Goal: Task Accomplishment & Management: Use online tool/utility

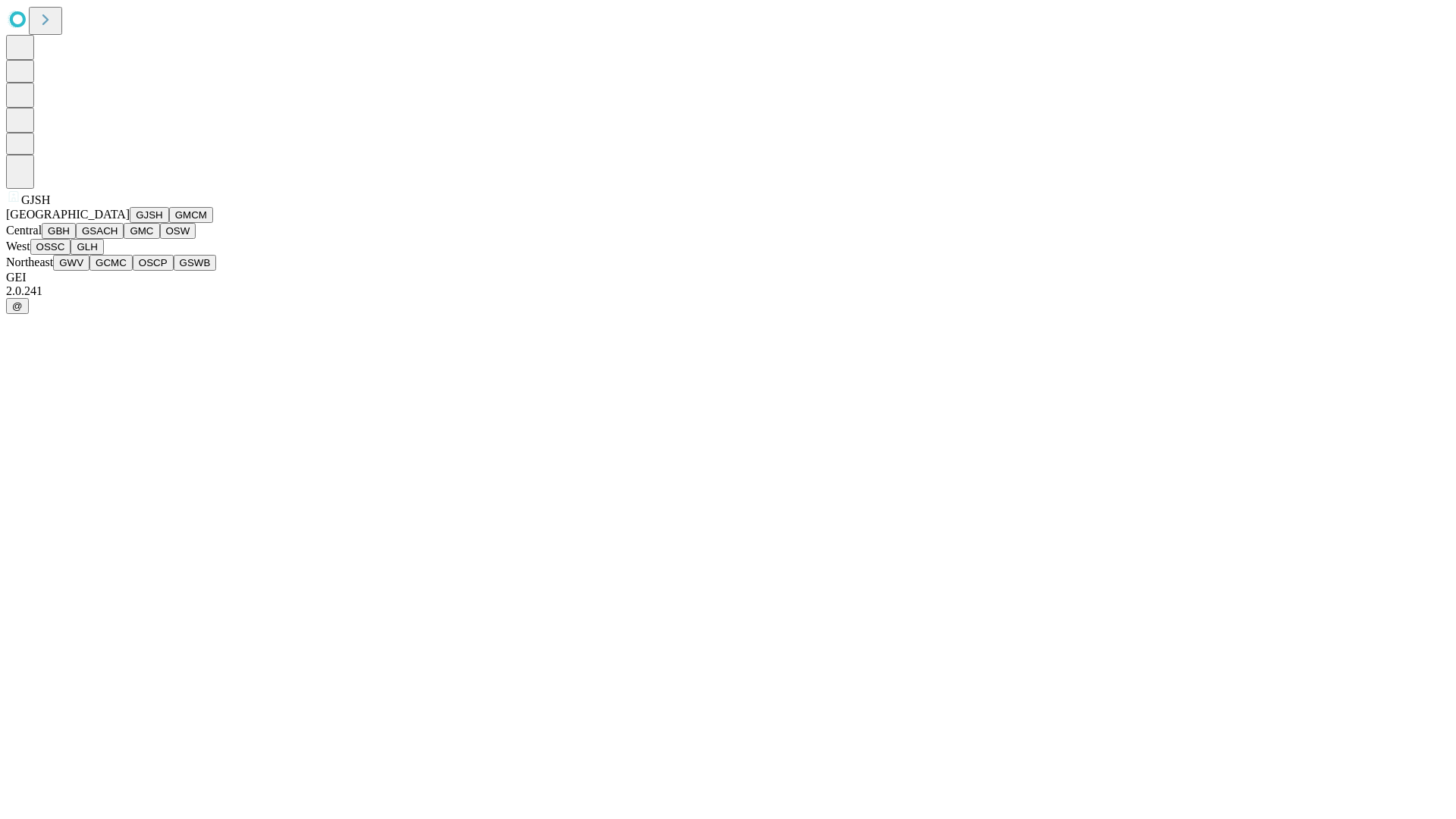
click at [129, 223] on button "GJSH" at bounding box center [149, 215] width 39 height 16
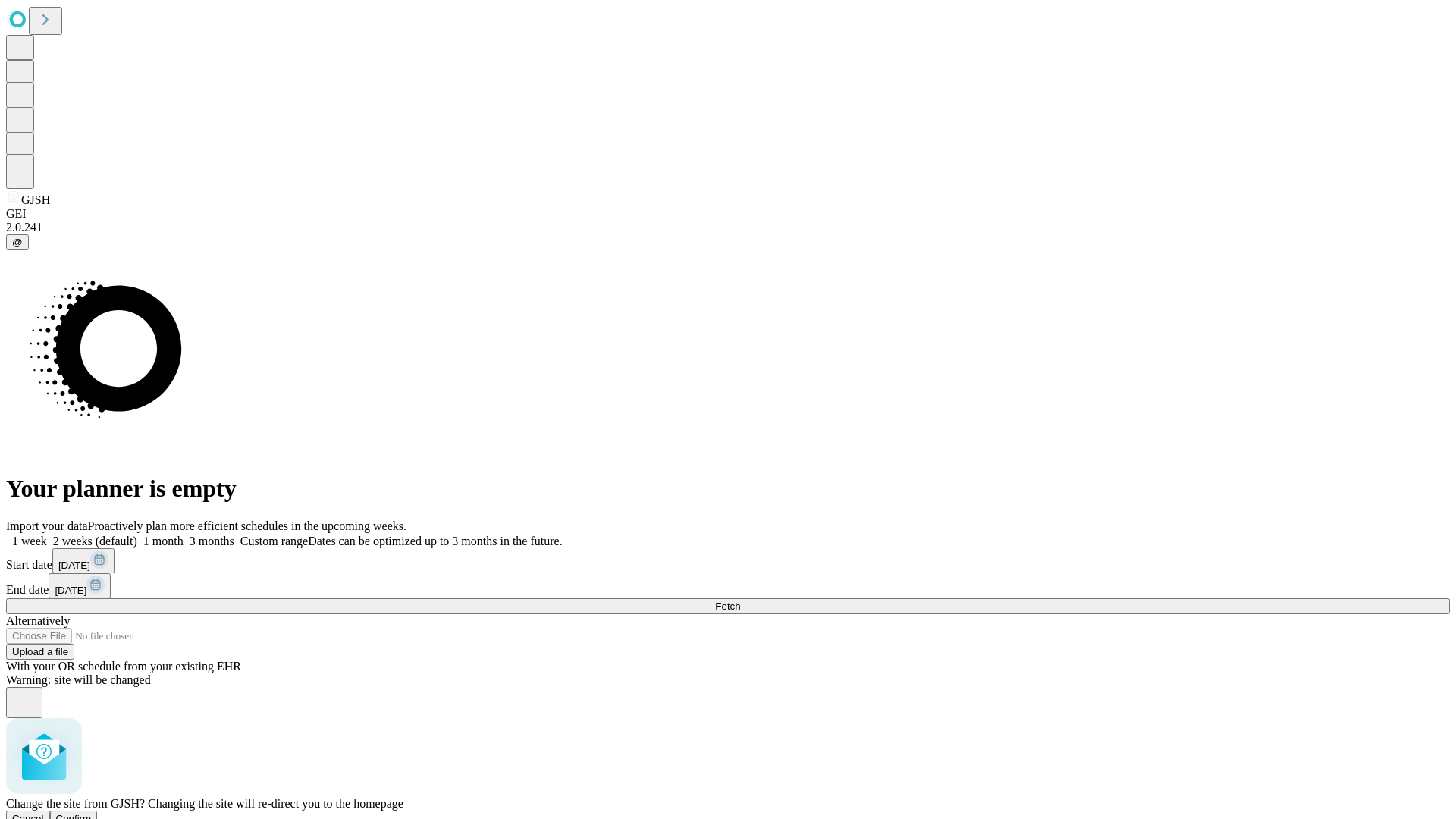
click at [92, 813] on span "Confirm" at bounding box center [74, 818] width 35 height 12
click at [137, 535] on label "2 weeks (default)" at bounding box center [92, 541] width 90 height 13
click at [741, 600] on span "Fetch" at bounding box center [728, 606] width 25 height 12
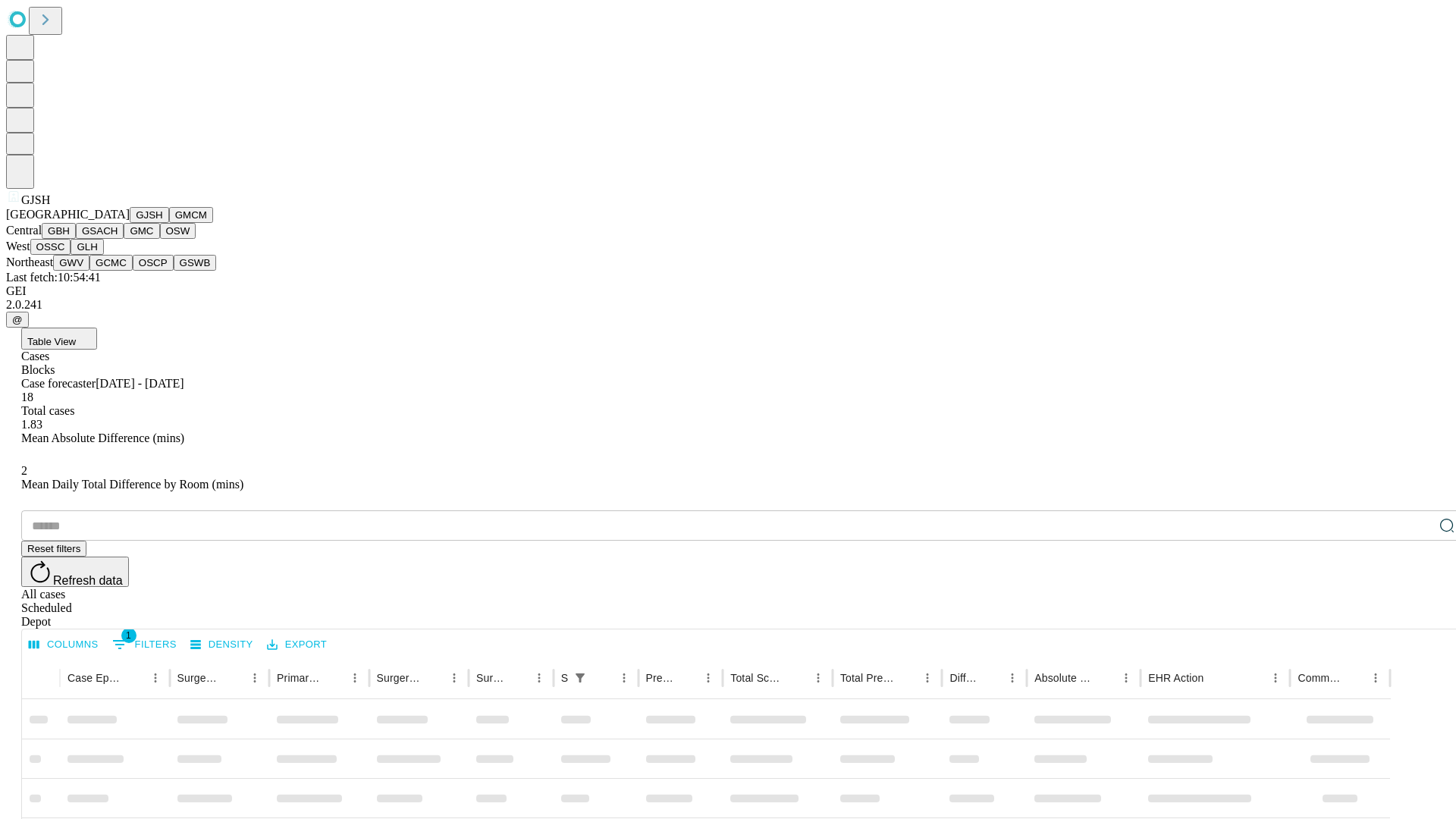
click at [169, 223] on button "GMCM" at bounding box center [191, 215] width 44 height 16
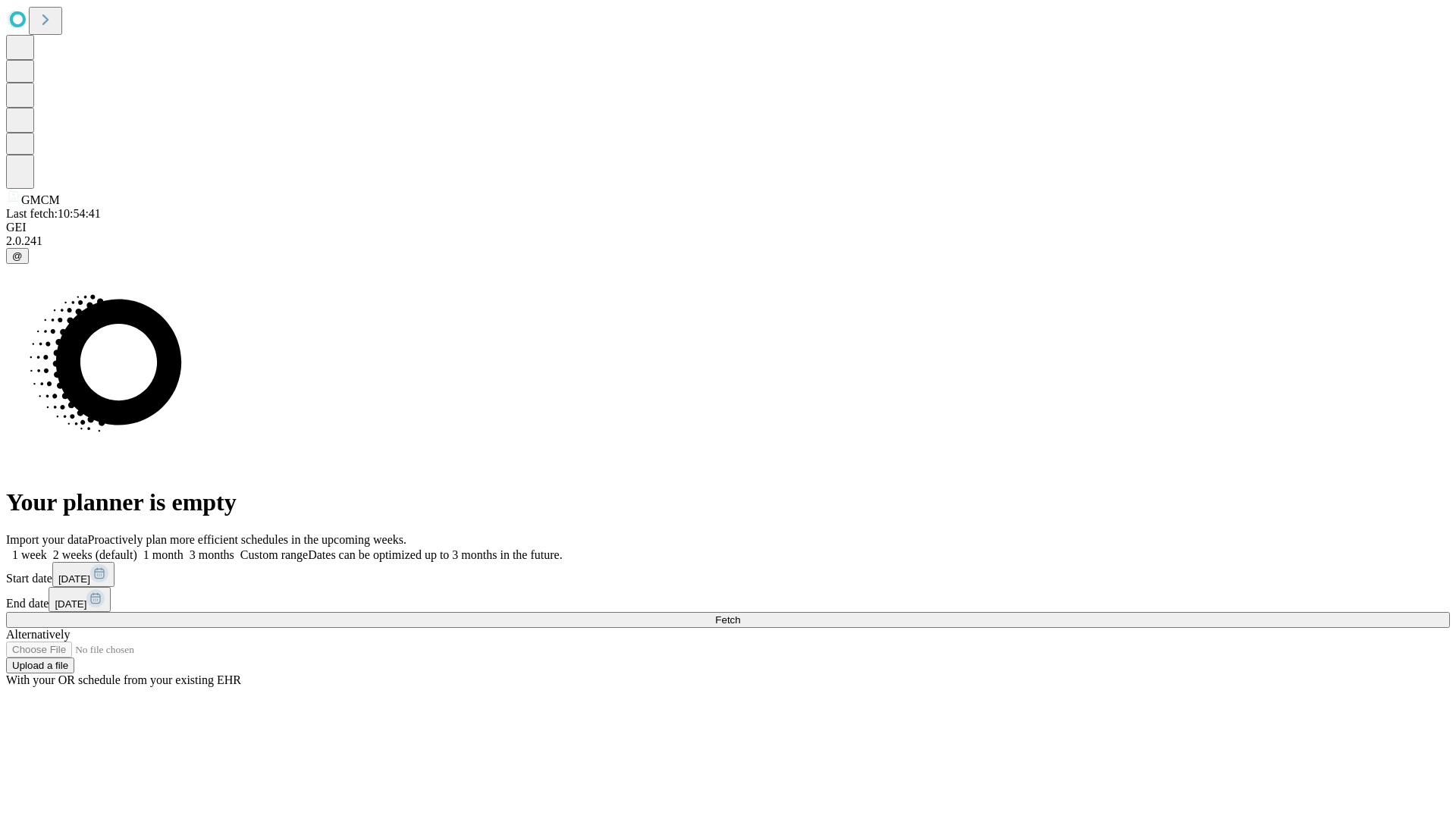
click at [137, 548] on label "2 weeks (default)" at bounding box center [92, 554] width 90 height 13
click at [741, 614] on span "Fetch" at bounding box center [728, 620] width 25 height 12
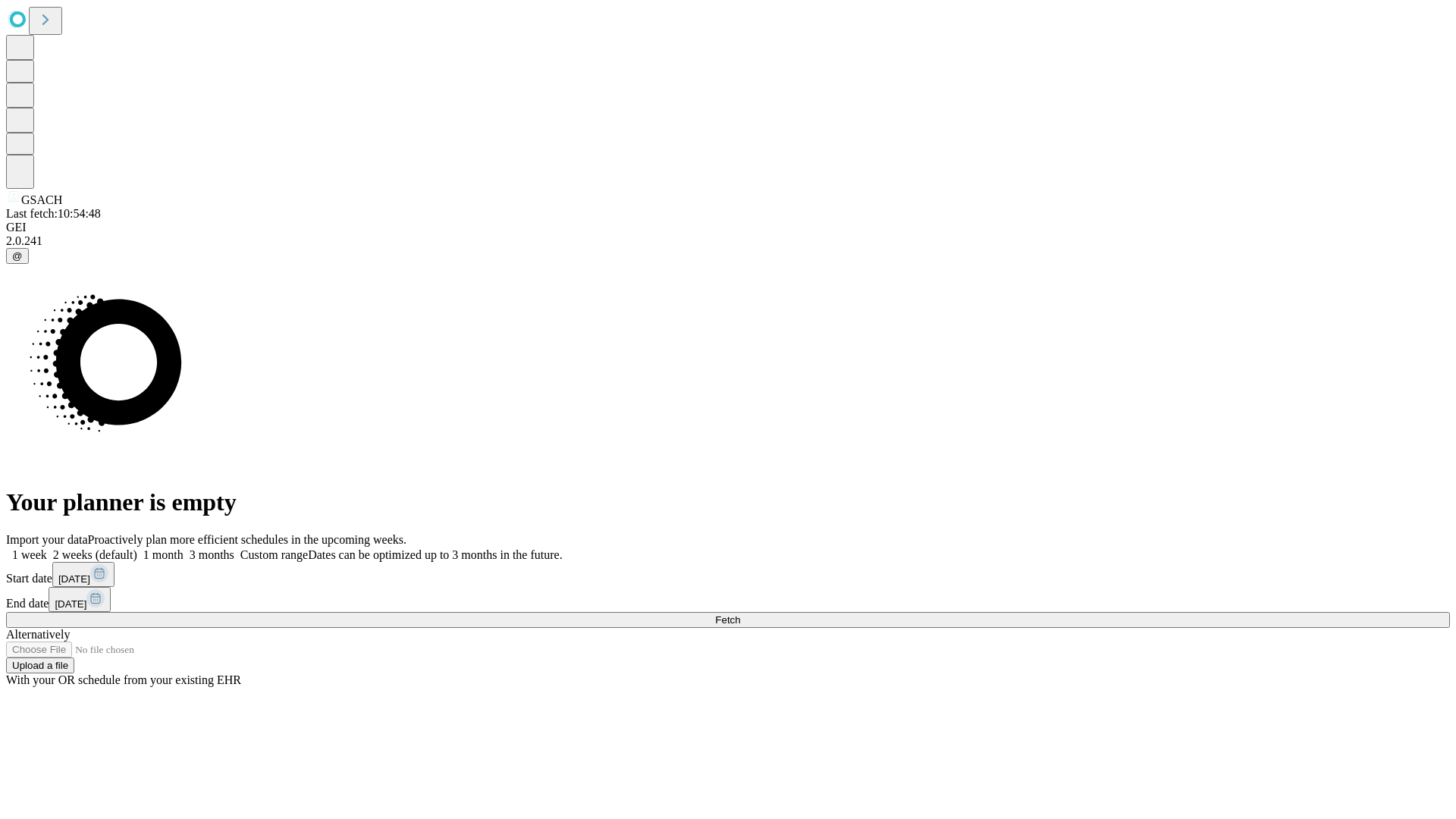
click at [741, 614] on span "Fetch" at bounding box center [728, 620] width 25 height 12
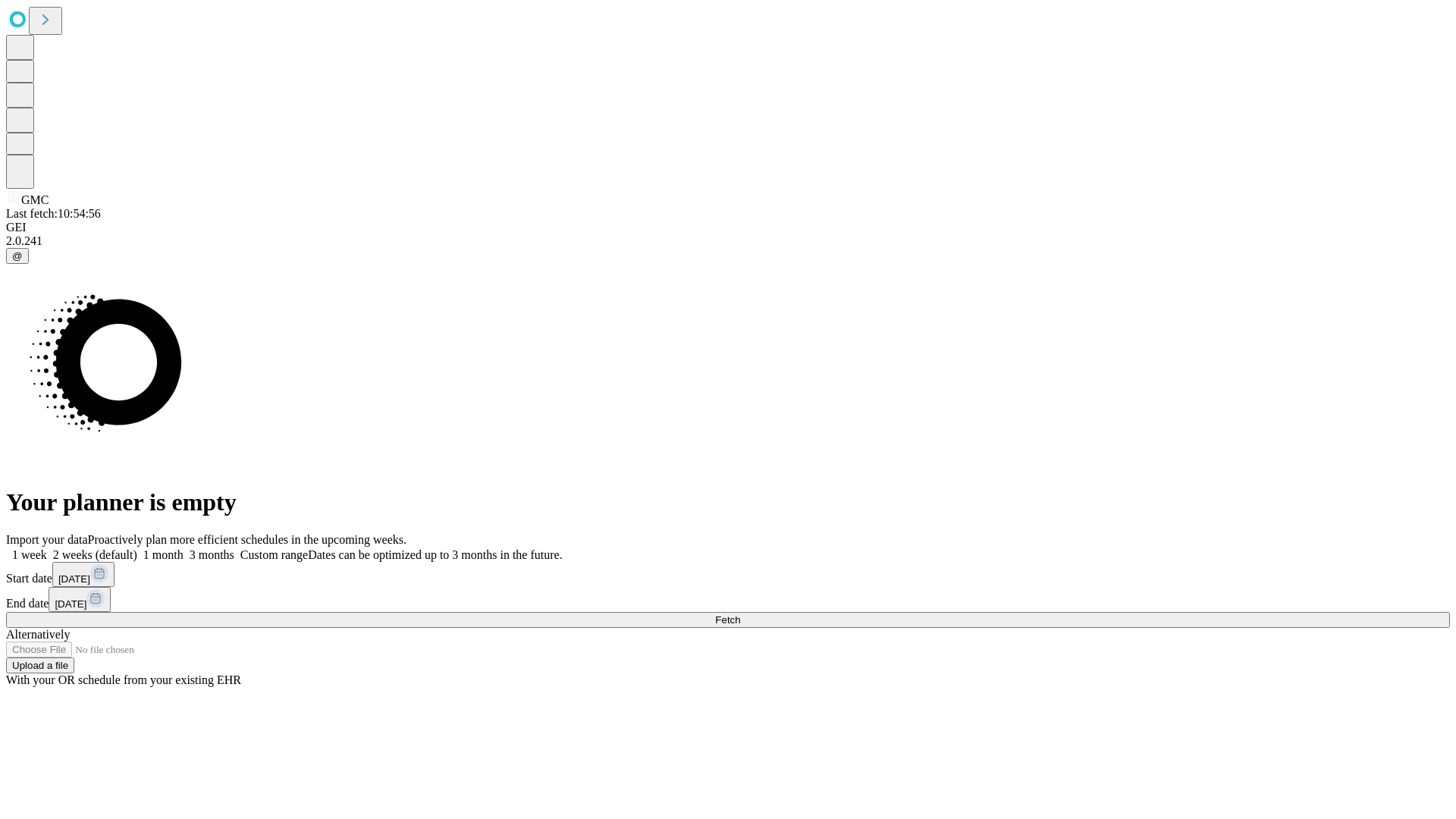
click at [137, 548] on label "2 weeks (default)" at bounding box center [92, 554] width 90 height 13
click at [741, 614] on span "Fetch" at bounding box center [728, 620] width 25 height 12
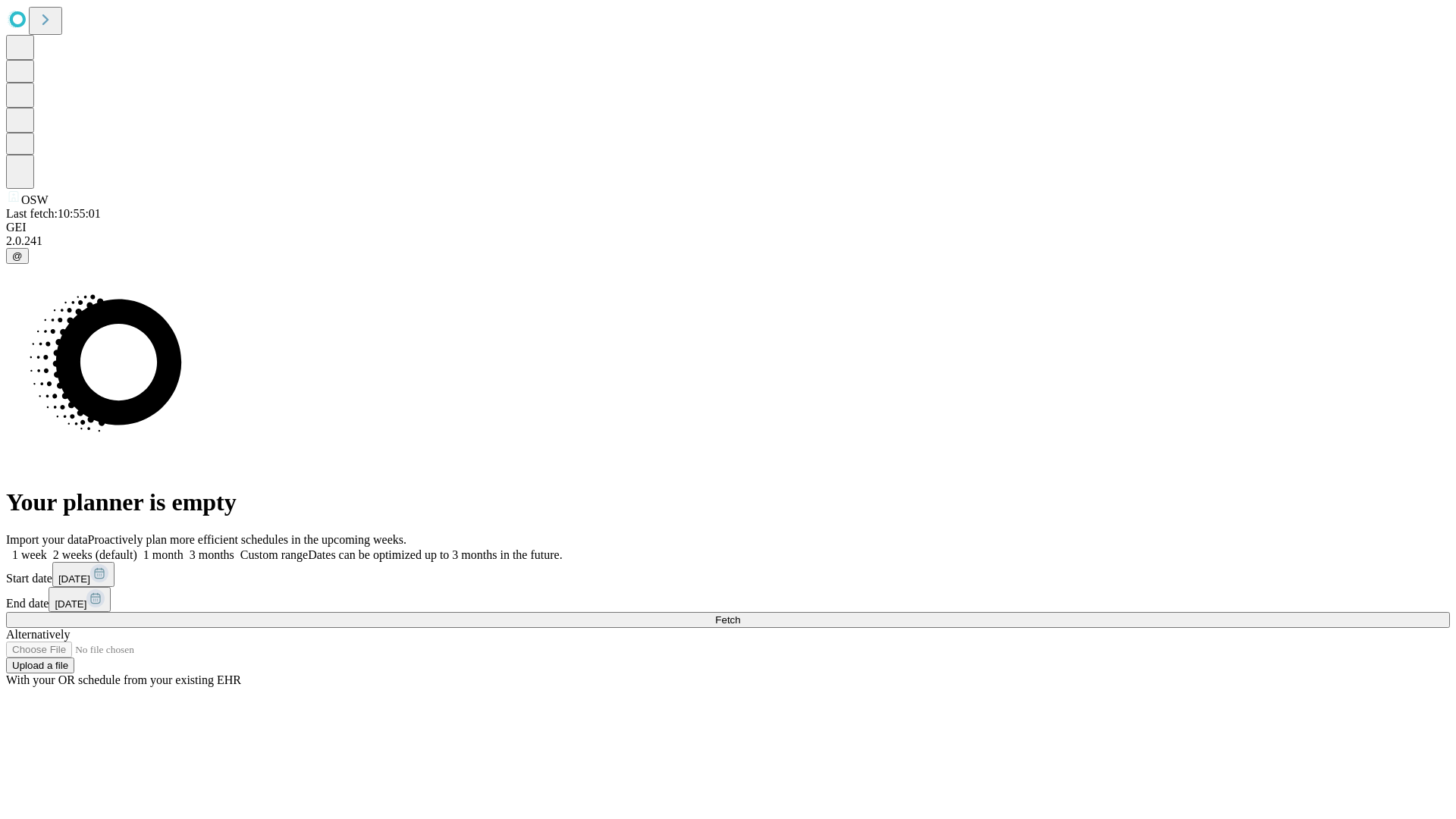
click at [137, 548] on label "2 weeks (default)" at bounding box center [92, 554] width 90 height 13
click at [741, 614] on span "Fetch" at bounding box center [728, 620] width 25 height 12
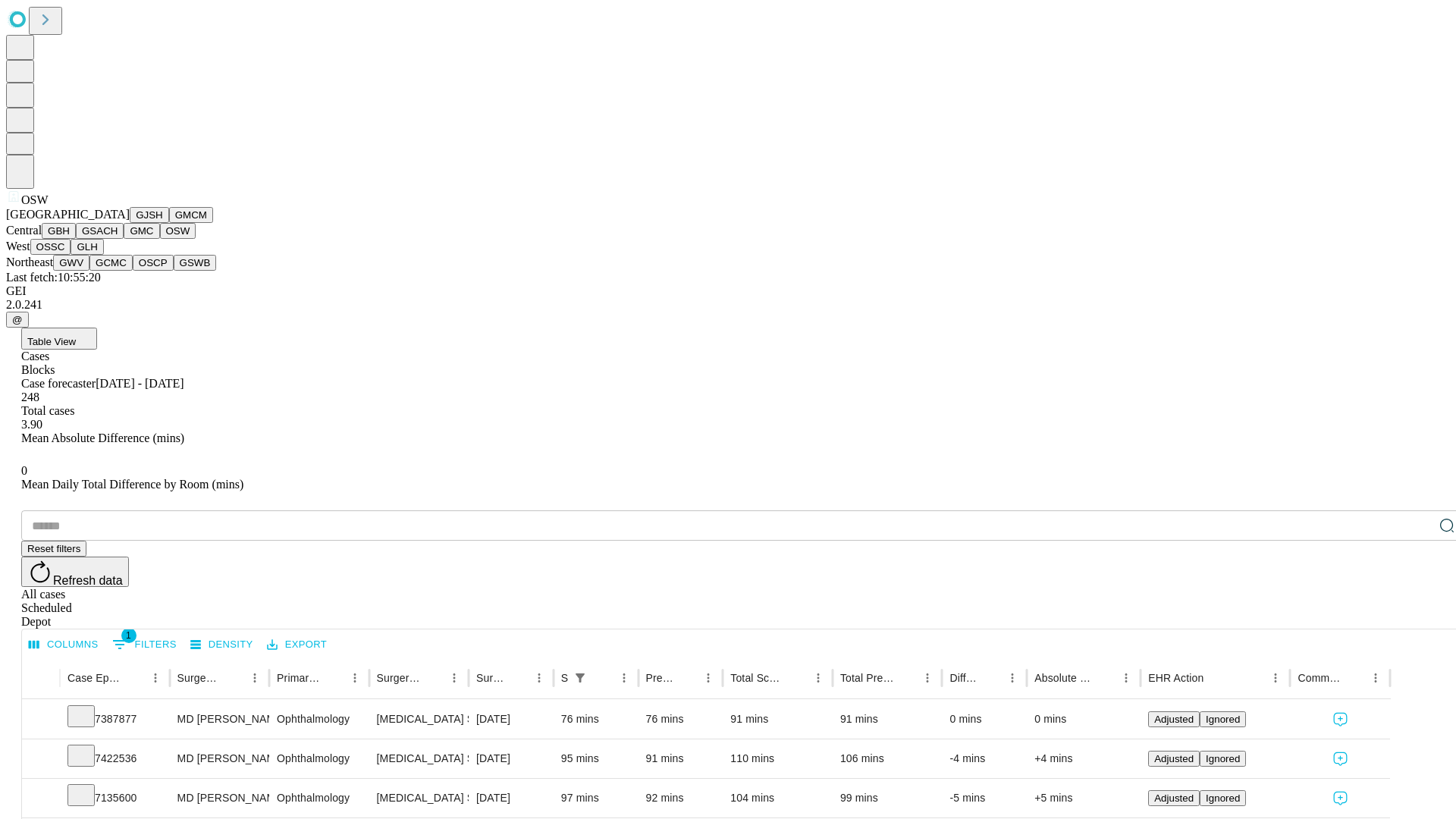
click at [72, 255] on button "OSSC" at bounding box center [50, 246] width 41 height 16
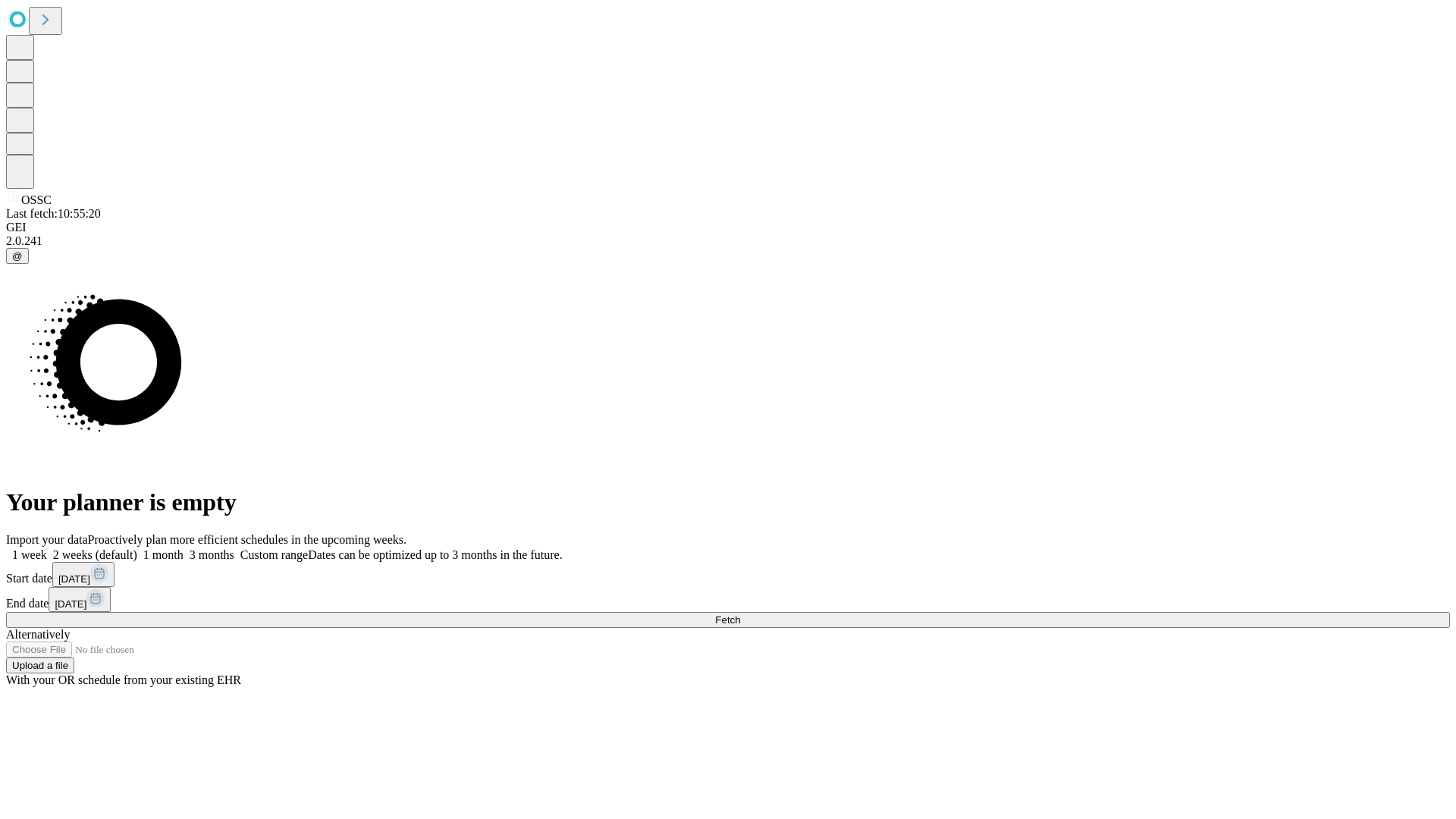
click at [137, 548] on label "2 weeks (default)" at bounding box center [92, 554] width 90 height 13
click at [741, 614] on span "Fetch" at bounding box center [728, 620] width 25 height 12
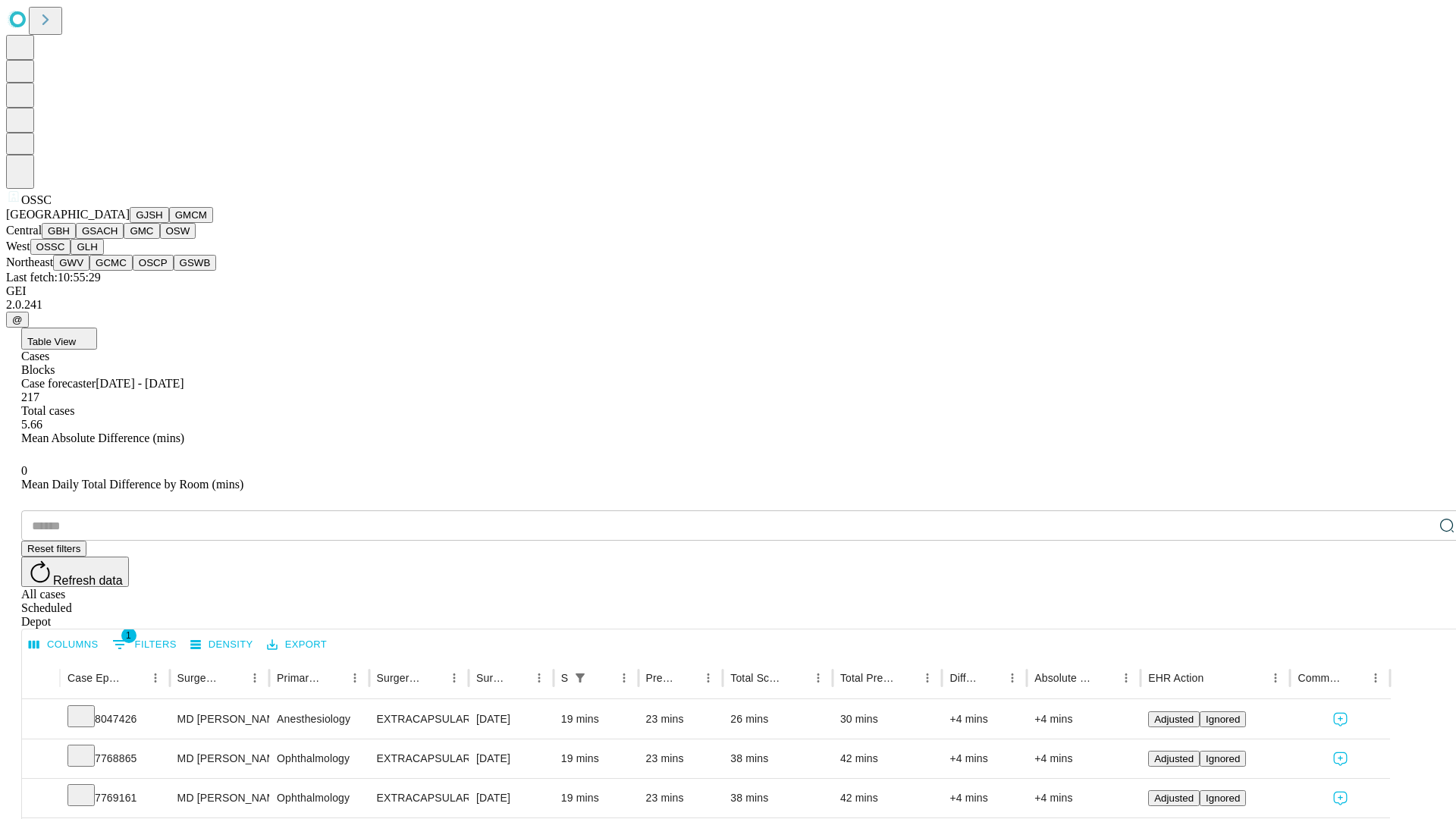
click at [103, 255] on button "GLH" at bounding box center [87, 246] width 32 height 16
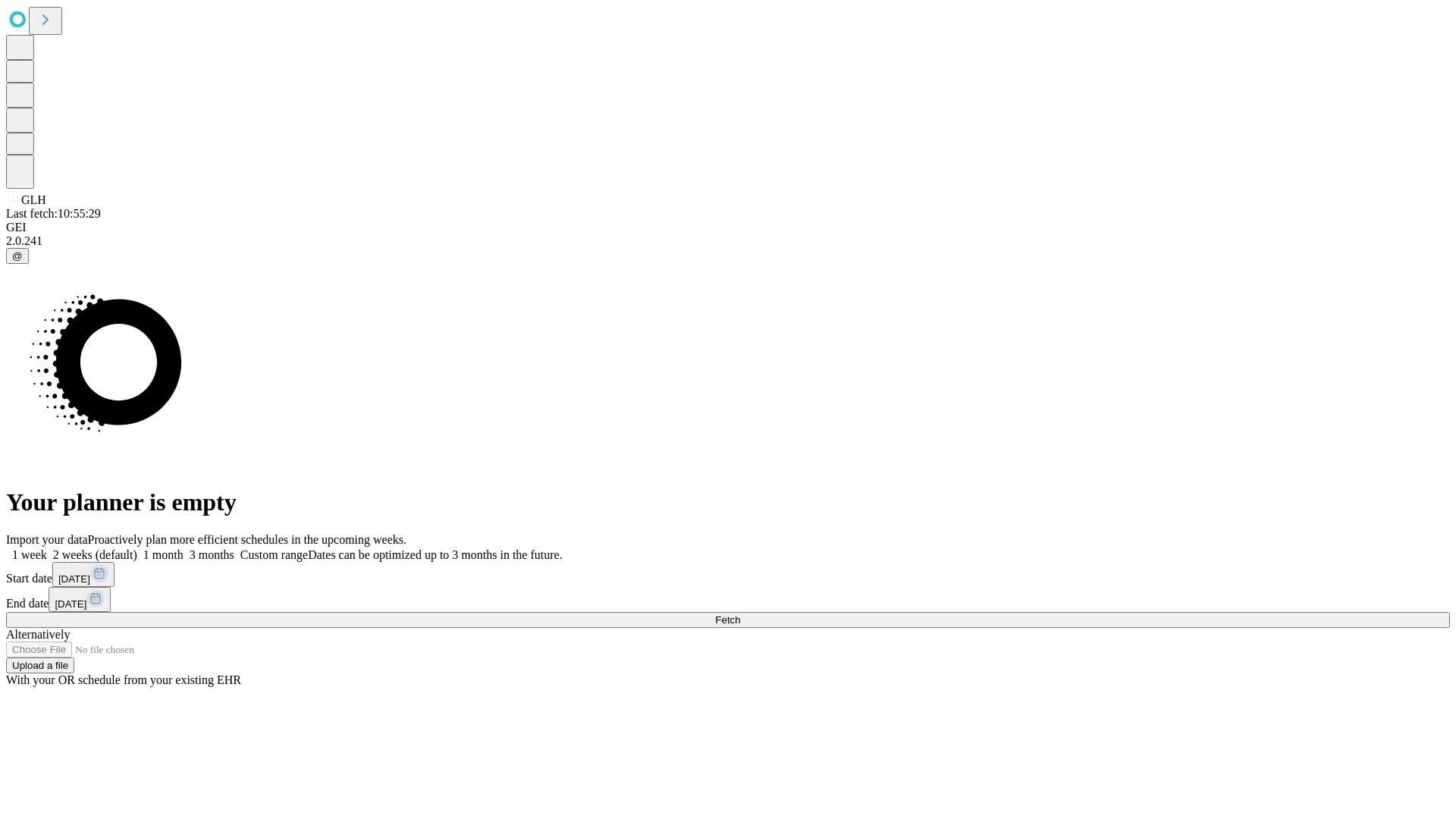
click at [137, 548] on label "2 weeks (default)" at bounding box center [92, 554] width 90 height 13
click at [741, 614] on span "Fetch" at bounding box center [728, 620] width 25 height 12
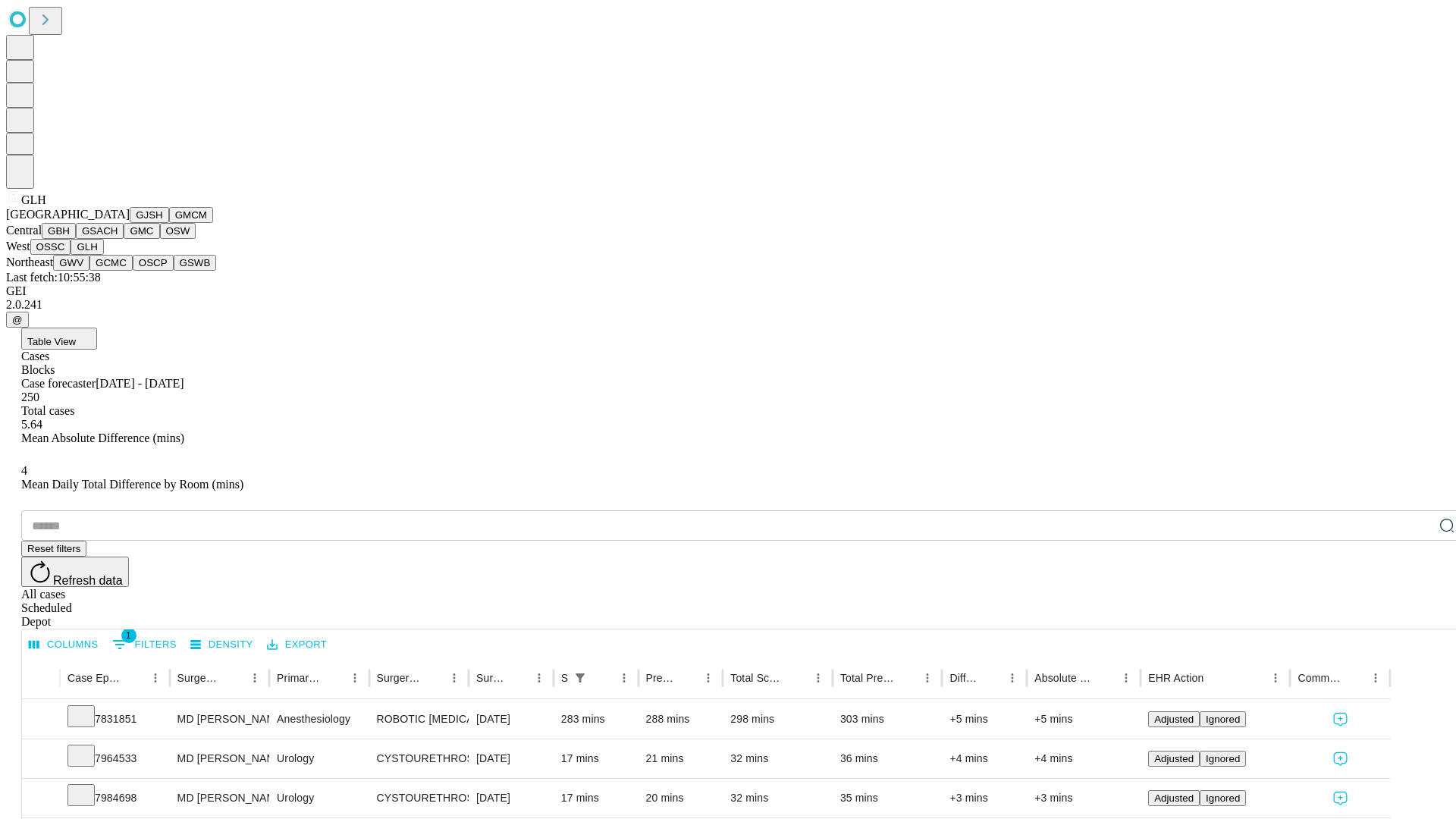
click at [89, 271] on button "GWV" at bounding box center [71, 262] width 36 height 16
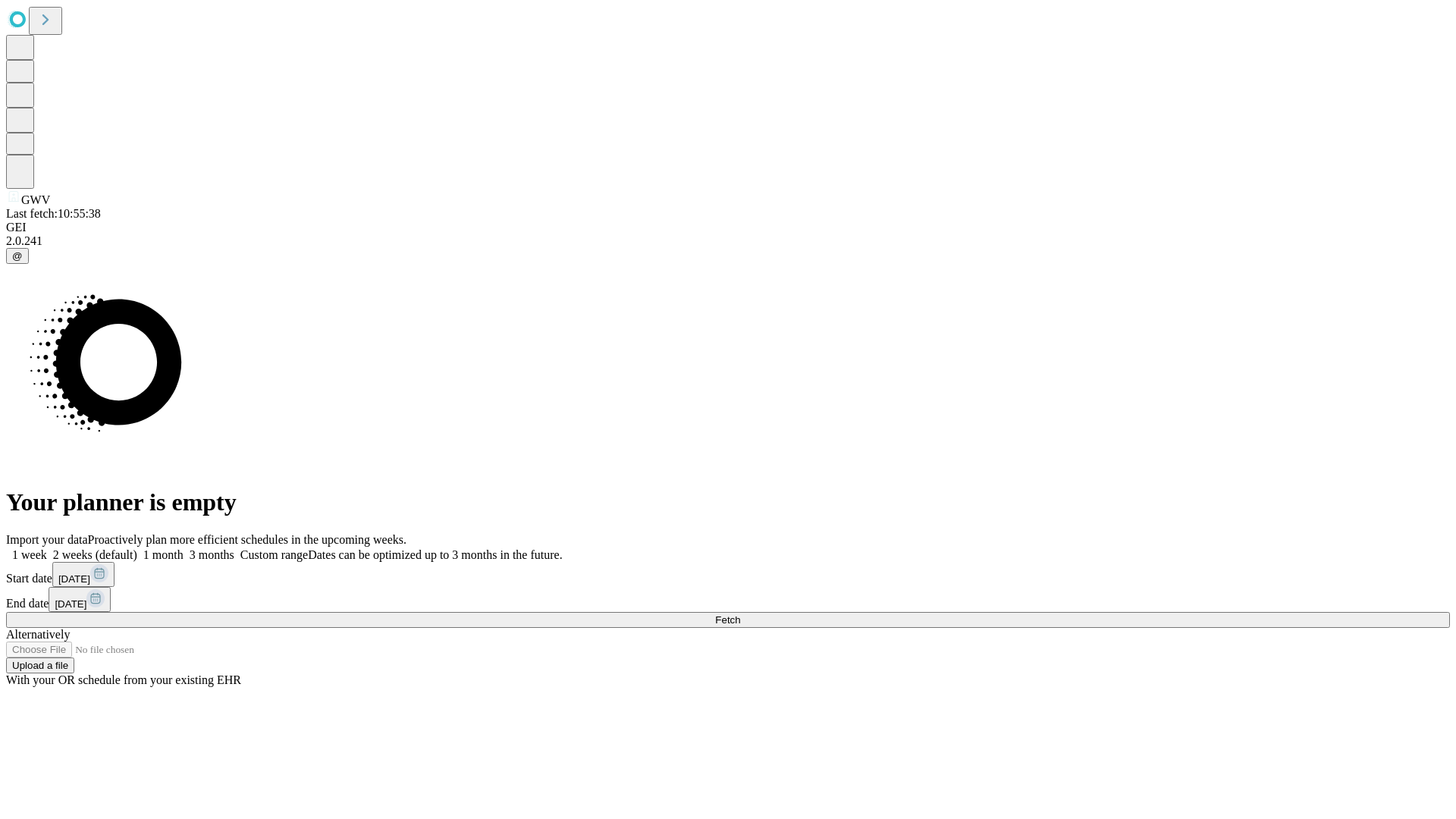
click at [137, 548] on label "2 weeks (default)" at bounding box center [92, 554] width 90 height 13
click at [741, 614] on span "Fetch" at bounding box center [728, 620] width 25 height 12
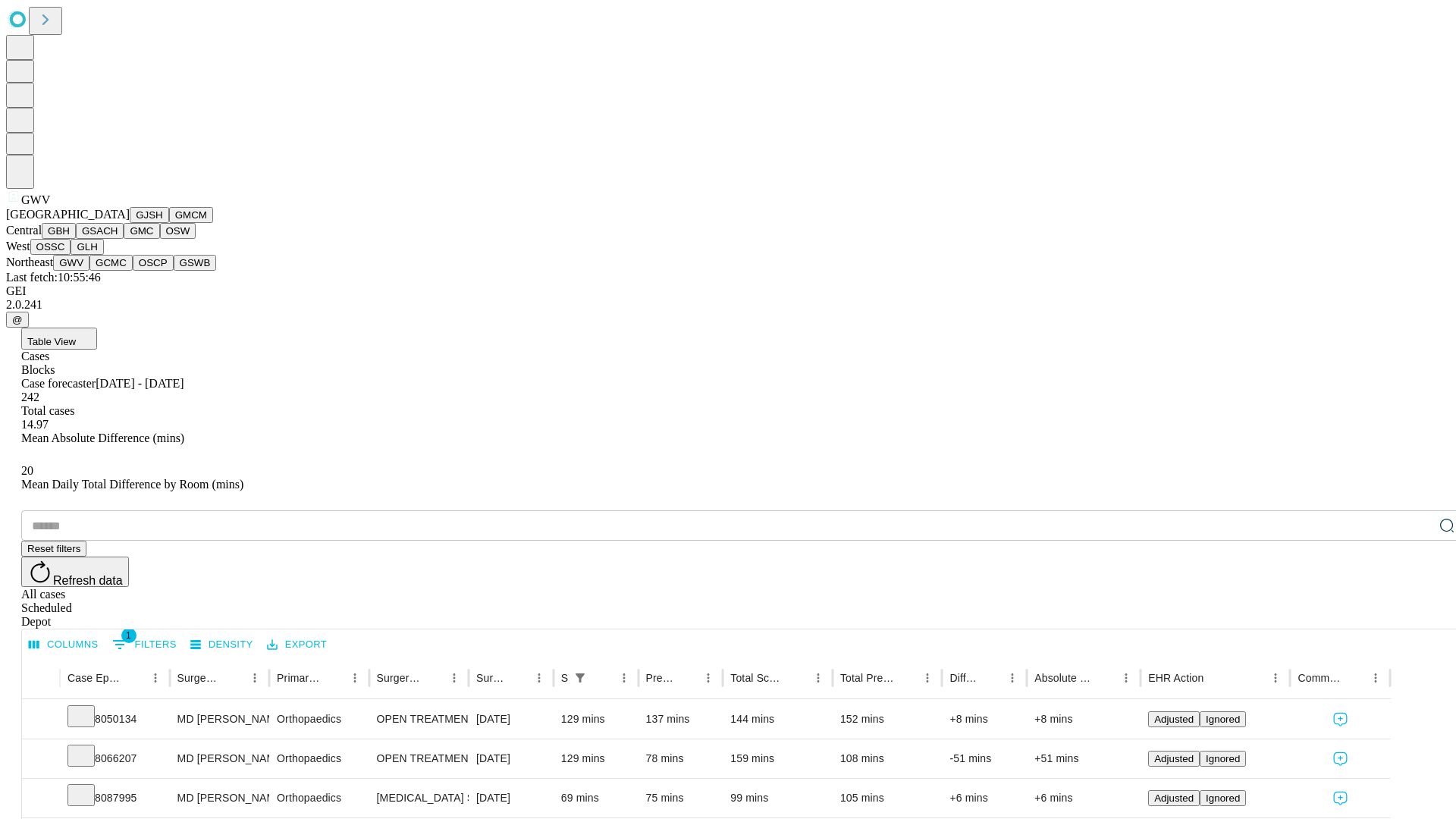
click at [118, 271] on button "GCMC" at bounding box center [111, 262] width 43 height 16
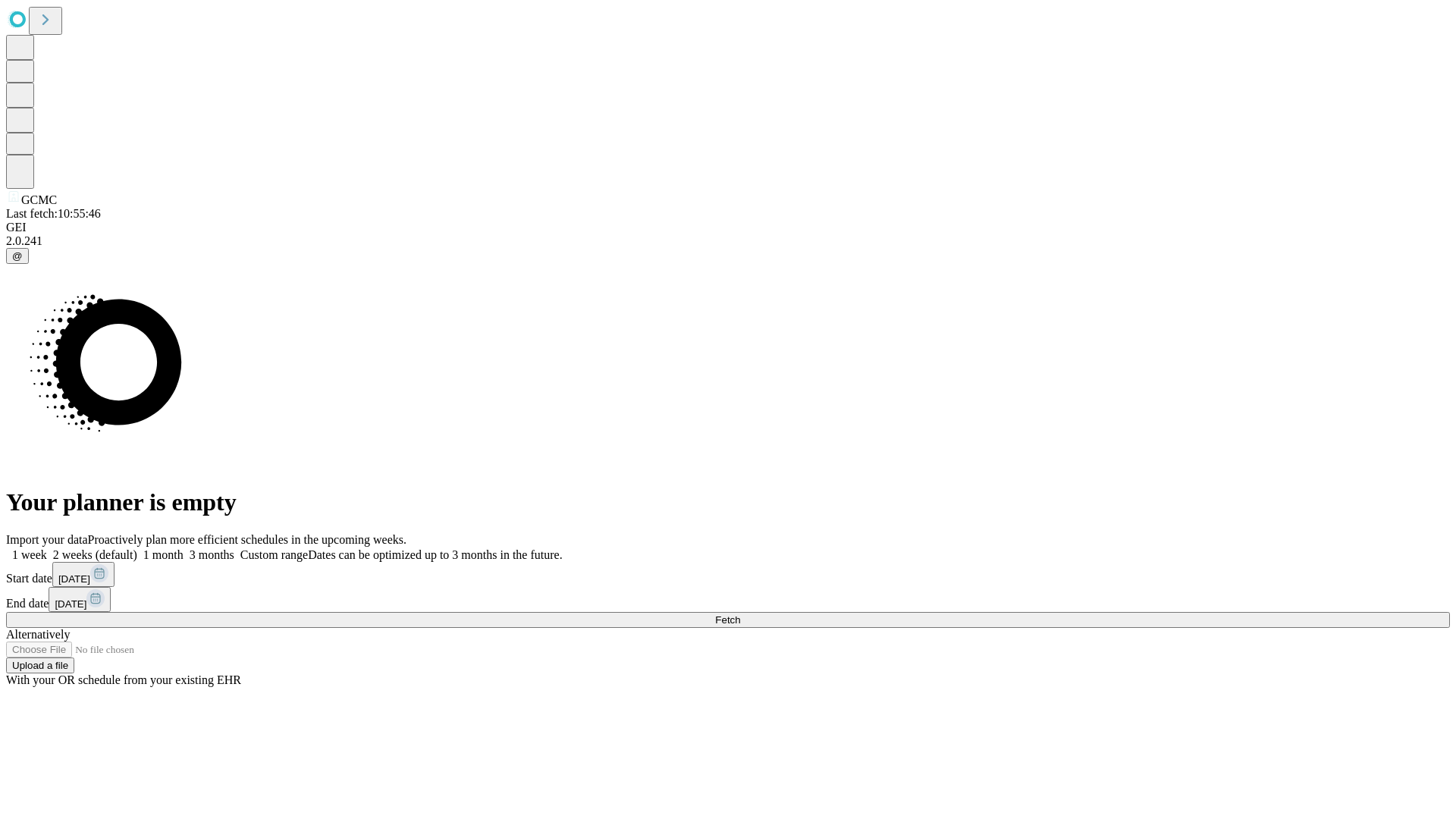
click at [137, 548] on label "2 weeks (default)" at bounding box center [92, 554] width 90 height 13
click at [741, 614] on span "Fetch" at bounding box center [728, 620] width 25 height 12
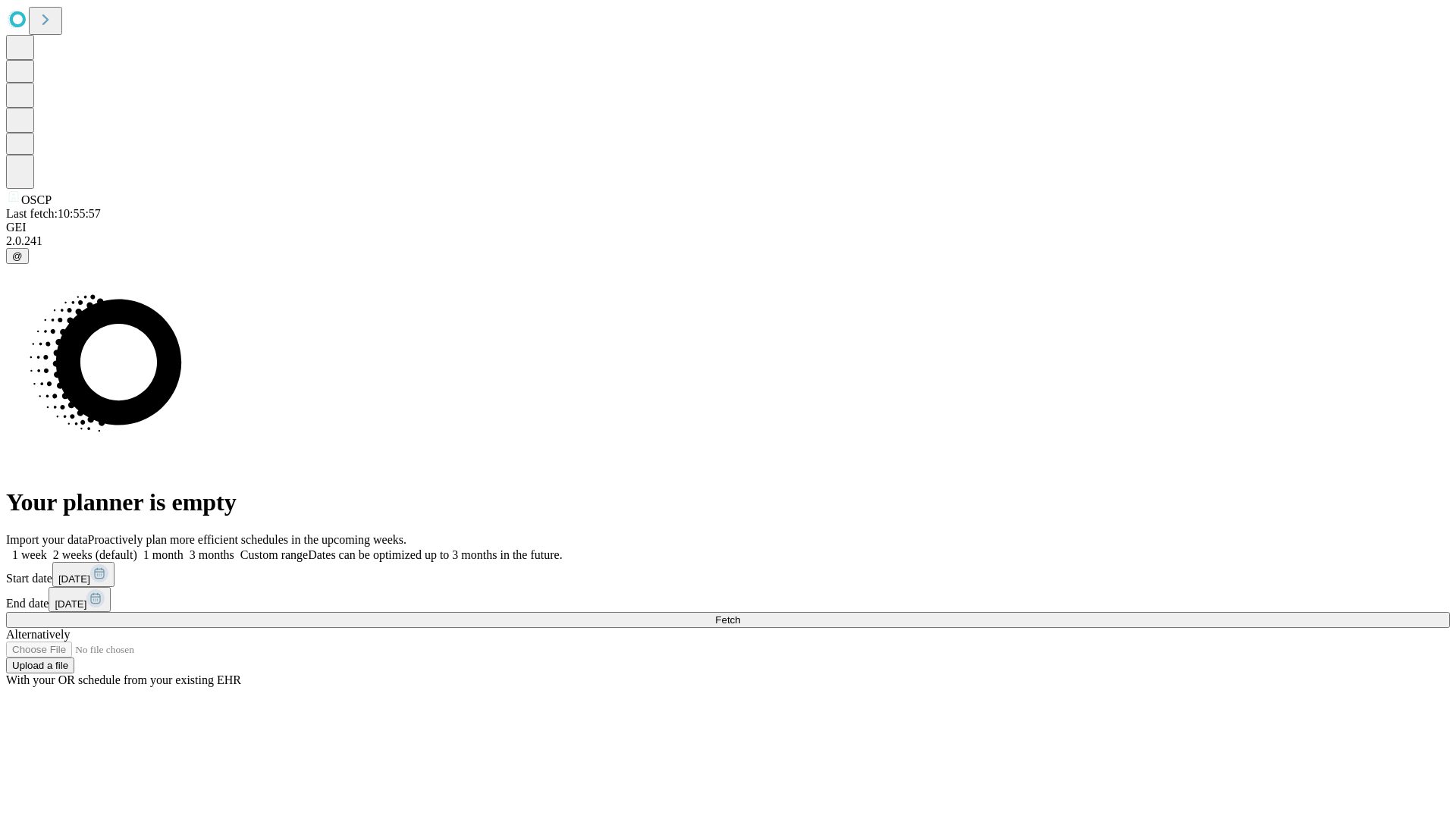
click at [137, 548] on label "2 weeks (default)" at bounding box center [92, 554] width 90 height 13
click at [741, 614] on span "Fetch" at bounding box center [728, 620] width 25 height 12
